Goal: Information Seeking & Learning: Find specific fact

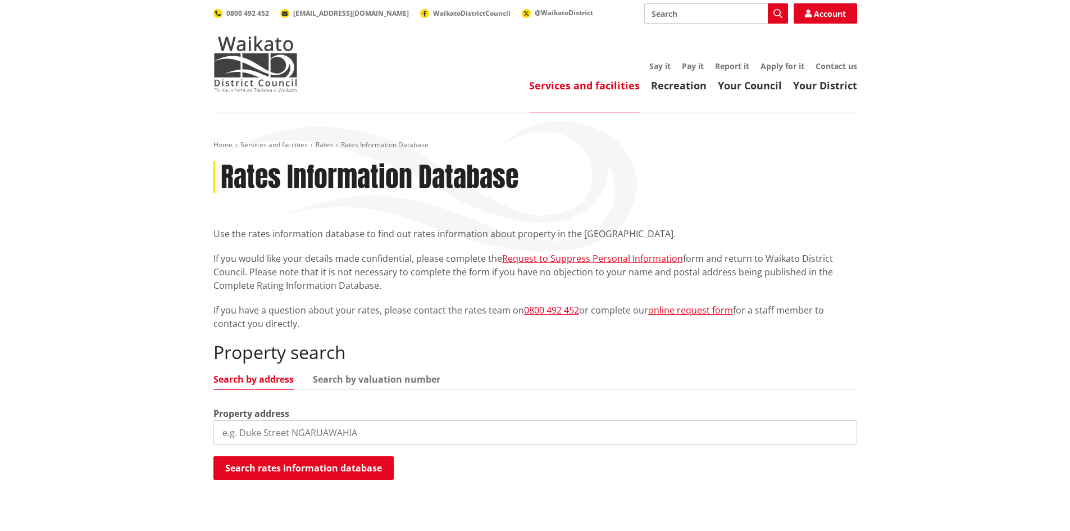
click at [331, 426] on input "search" at bounding box center [534, 432] width 643 height 25
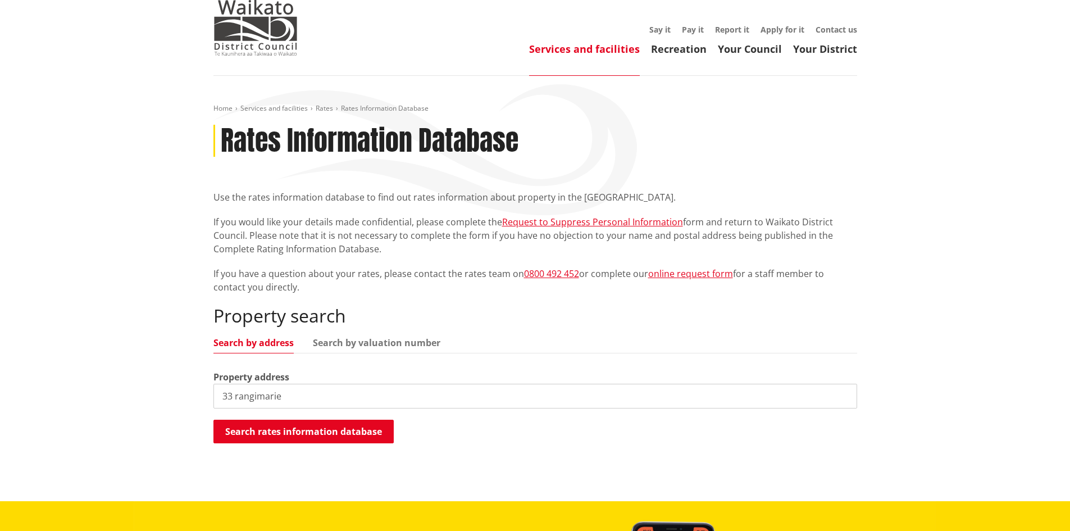
scroll to position [56, 0]
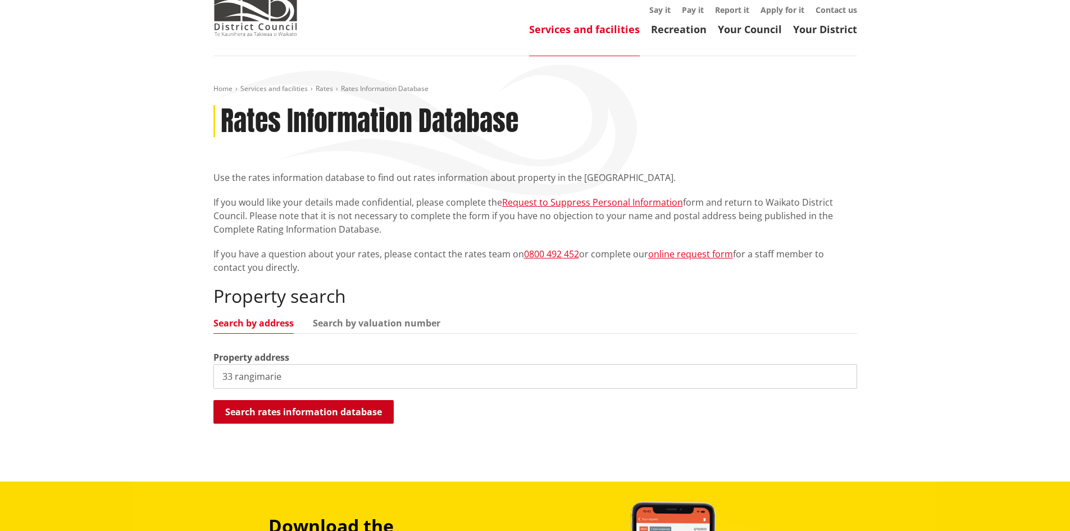
type input "33 rangimarie"
click at [295, 417] on button "Search rates information database" at bounding box center [303, 412] width 180 height 24
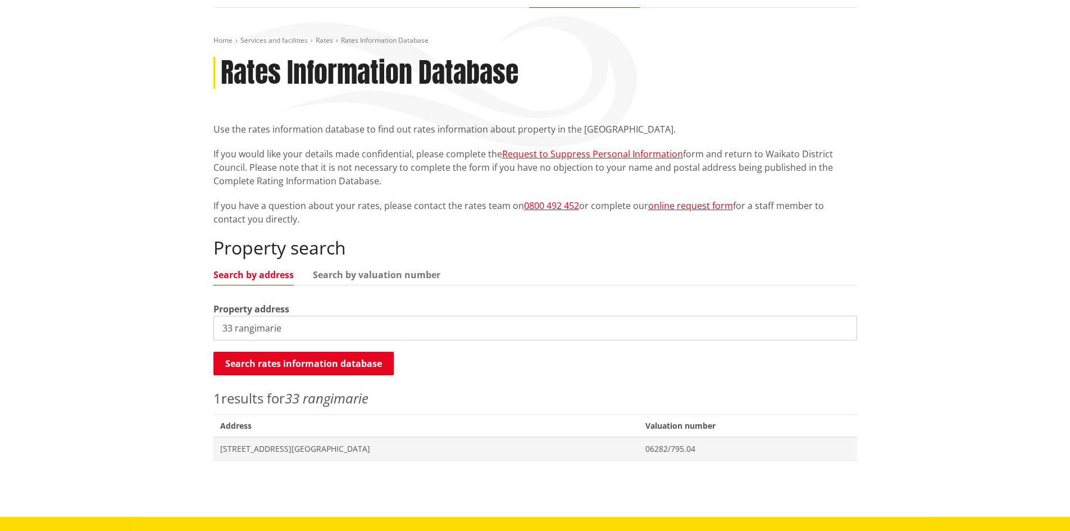
scroll to position [168, 0]
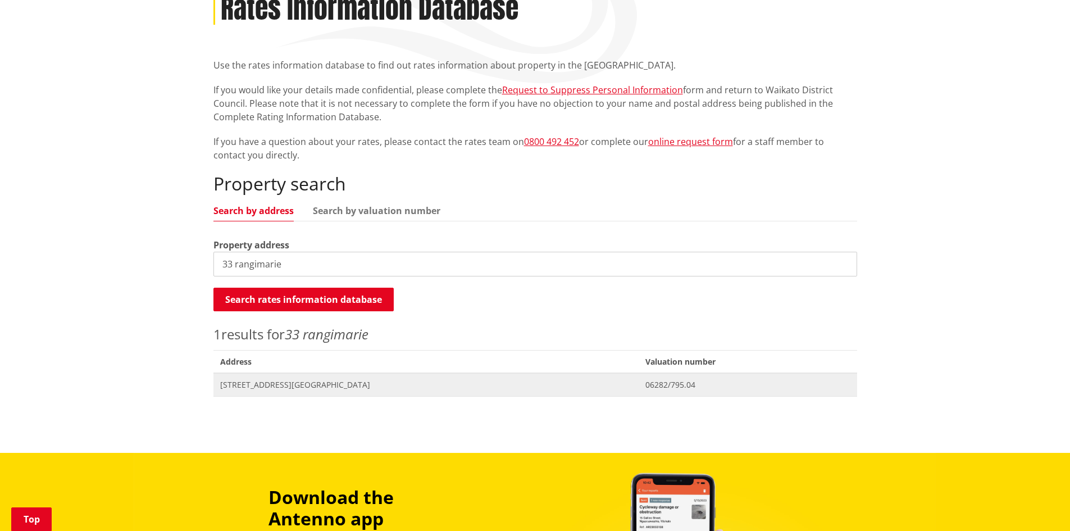
click at [260, 383] on span "[STREET_ADDRESS][GEOGRAPHIC_DATA]" at bounding box center [426, 384] width 412 height 11
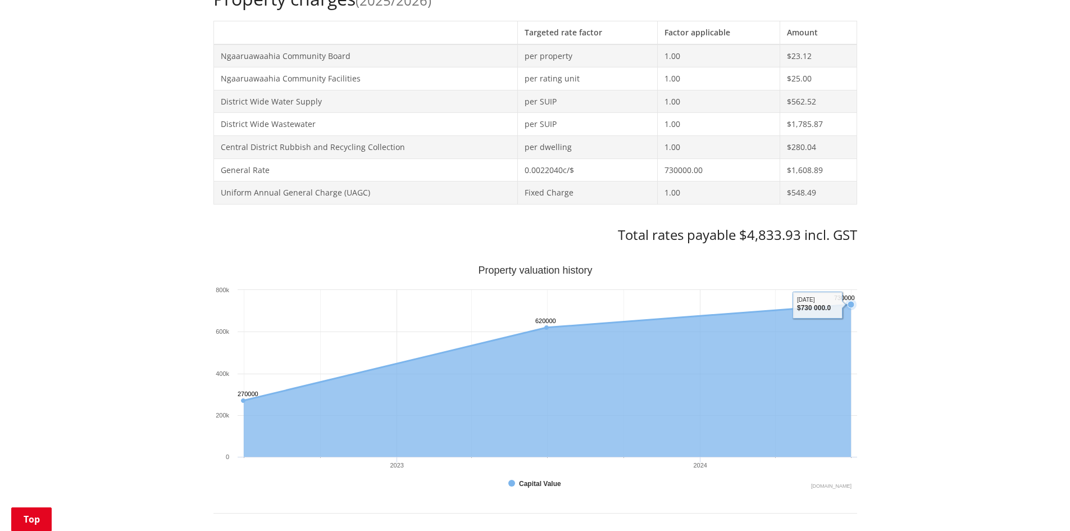
scroll to position [505, 0]
